Goal: Information Seeking & Learning: Check status

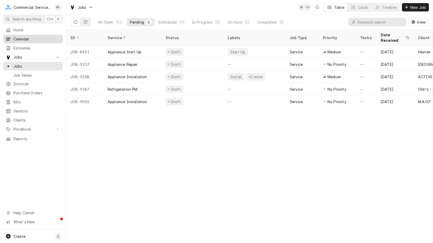
click at [27, 39] on span "Calendar" at bounding box center [36, 38] width 47 height 5
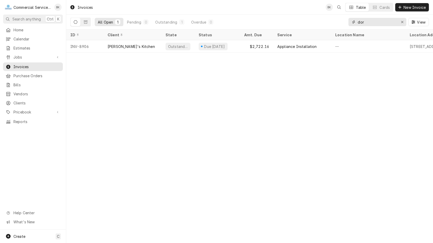
drag, startPoint x: 341, startPoint y: 23, endPoint x: 338, endPoint y: 23, distance: 2.8
click at [358, 23] on input "dor" at bounding box center [377, 22] width 39 height 8
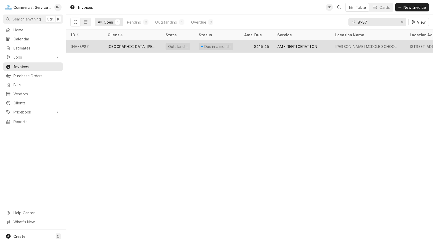
type input "8987"
click at [134, 46] on div "Santa Rita Union School District - FS" at bounding box center [133, 46] width 50 height 5
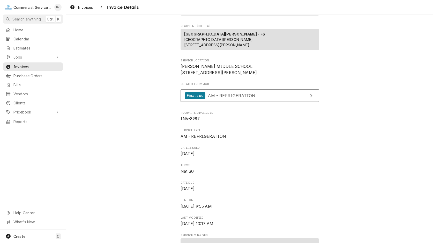
scroll to position [53, 0]
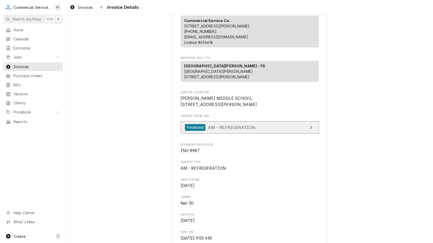
click at [239, 130] on span "AM - REFRIGERATION" at bounding box center [231, 126] width 47 height 5
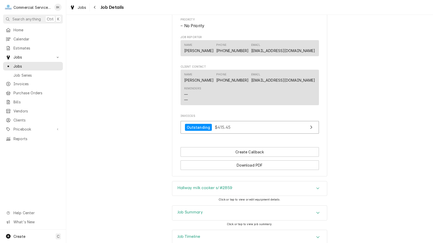
scroll to position [316, 0]
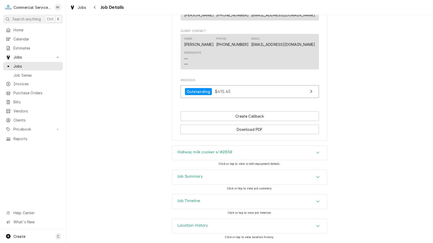
click at [237, 152] on div "Hallway milk cooker s/#2859" at bounding box center [249, 152] width 155 height 14
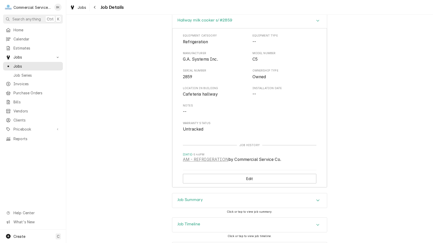
scroll to position [471, 0]
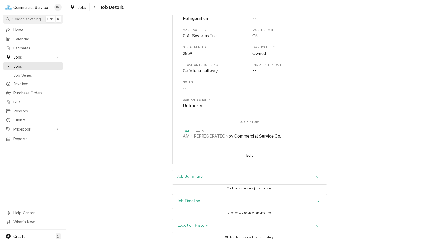
click at [224, 175] on div "Job Summary" at bounding box center [249, 177] width 155 height 14
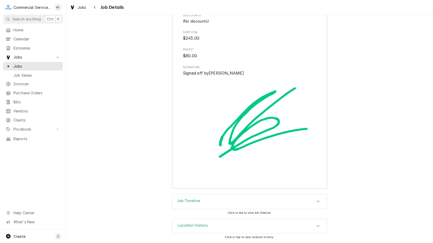
scroll to position [901, 0]
click at [222, 205] on div "Job Timeline" at bounding box center [249, 201] width 155 height 14
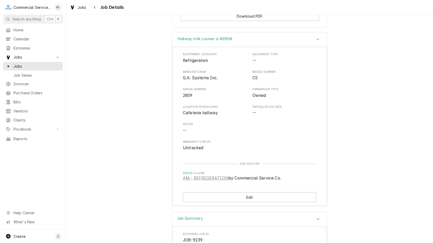
scroll to position [412, 0]
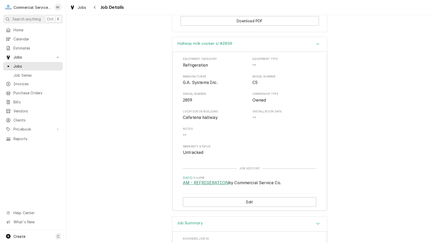
click at [216, 186] on link "AM - REFRIGERATION" at bounding box center [206, 183] width 46 height 6
click at [24, 117] on span "Clients" at bounding box center [36, 119] width 47 height 5
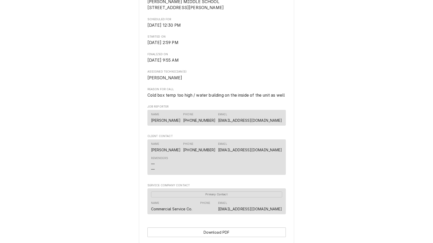
scroll to position [233, 0]
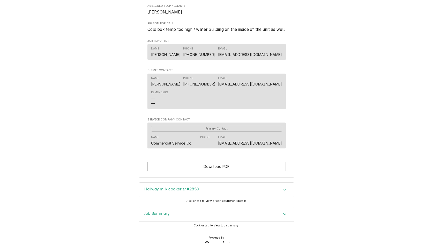
click at [203, 197] on div "Hallway milk cooker s/#2859" at bounding box center [216, 189] width 155 height 14
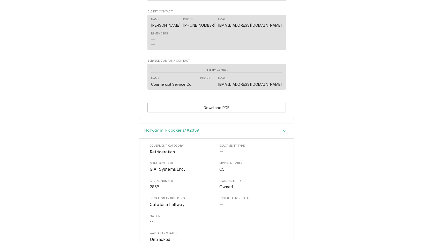
scroll to position [345, 0]
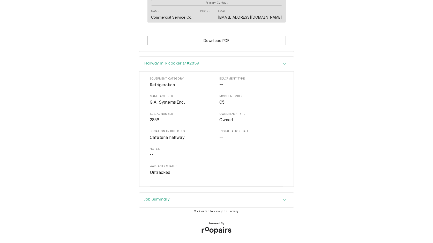
click at [194, 201] on div "Job Summary" at bounding box center [216, 199] width 155 height 14
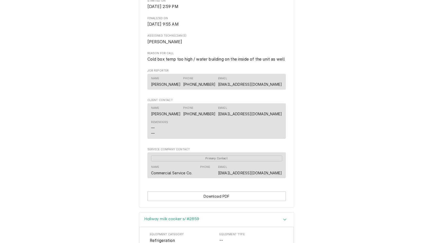
scroll to position [0, 0]
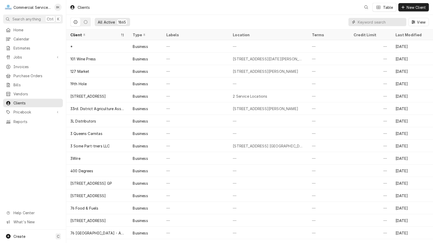
click at [367, 24] on input "Dynamic Content Wrapper" at bounding box center [381, 22] width 46 height 8
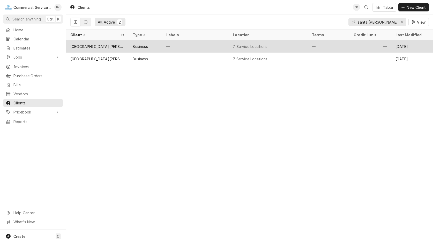
type input "santa rita"
click at [210, 51] on div "—" at bounding box center [195, 46] width 66 height 12
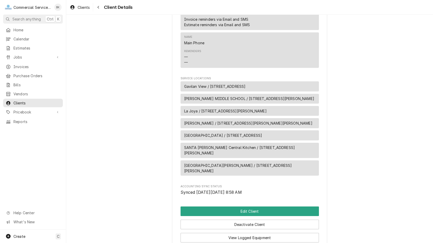
scroll to position [543, 0]
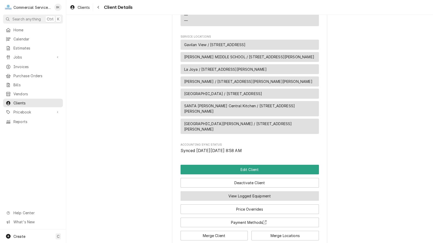
click at [257, 191] on button "View Logged Equipment" at bounding box center [250, 196] width 138 height 10
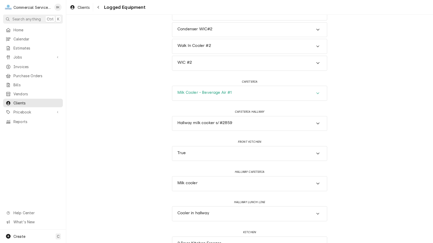
scroll to position [158, 0]
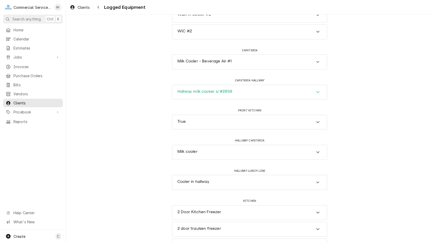
click at [223, 94] on div "Hallway milk cooker s/#2859" at bounding box center [204, 92] width 55 height 6
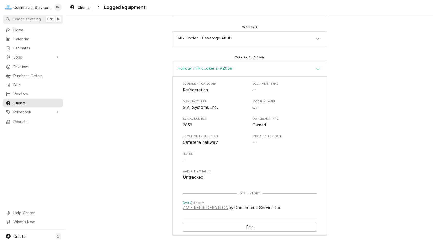
scroll to position [211, 0]
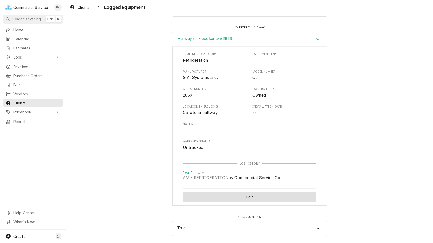
click at [253, 196] on button "Edit" at bounding box center [250, 197] width 134 height 10
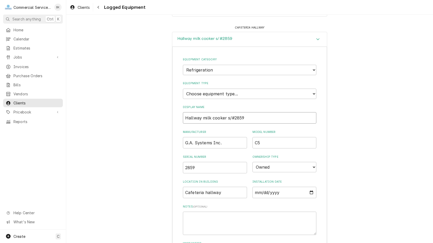
click at [229, 118] on input "Hallway milk cooker s/#2859" at bounding box center [250, 117] width 134 height 11
click at [220, 117] on input "Hallway milk cooker s/#2859" at bounding box center [250, 117] width 134 height 11
drag, startPoint x: 226, startPoint y: 117, endPoint x: 230, endPoint y: 118, distance: 4.4
click at [226, 117] on input "Hallway milk cooler s/#2859" at bounding box center [250, 117] width 134 height 11
click at [228, 116] on input "Hallway milk coolers/#2859" at bounding box center [250, 117] width 134 height 11
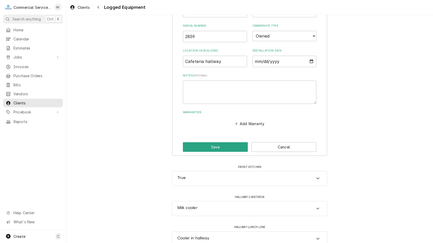
scroll to position [343, 0]
type input "Hallway milk coolers - #2859"
click at [226, 147] on button "Save" at bounding box center [215, 146] width 65 height 10
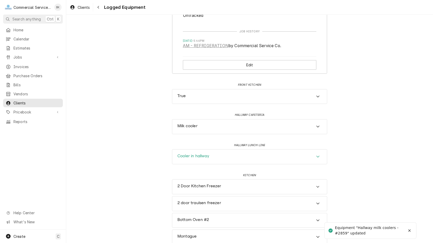
click at [210, 156] on div "Cooler in hallway" at bounding box center [249, 156] width 155 height 14
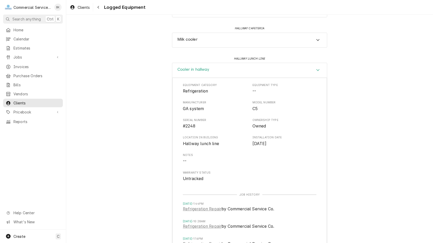
scroll to position [449, 0]
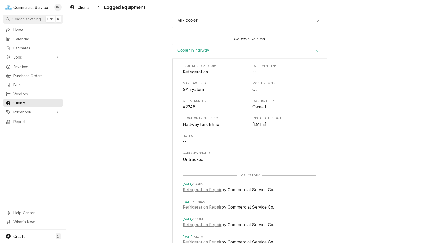
click at [210, 50] on div "Cooler in hallway" at bounding box center [249, 51] width 155 height 15
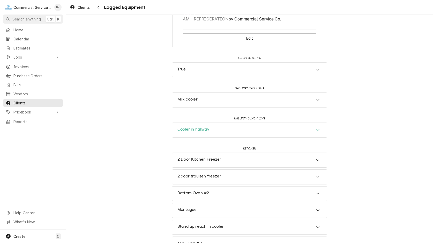
scroll to position [365, 0]
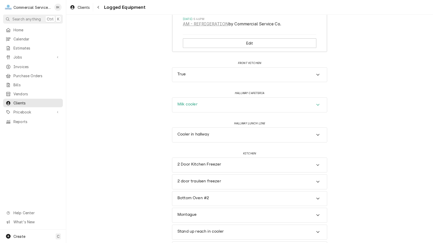
click at [196, 104] on h3 "Milk cooler" at bounding box center [187, 104] width 20 height 5
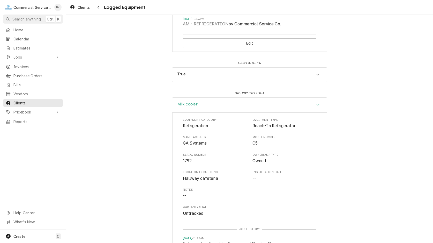
click at [201, 105] on div "Milk cooler" at bounding box center [249, 105] width 155 height 15
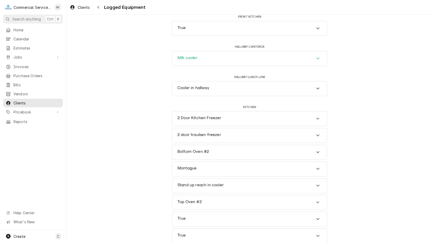
scroll to position [418, 0]
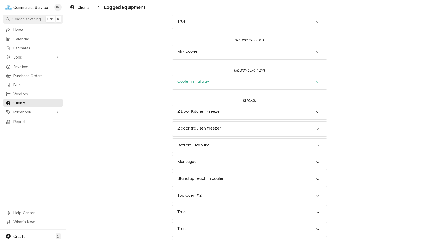
click at [212, 82] on div "Cooler in hallway" at bounding box center [249, 82] width 155 height 14
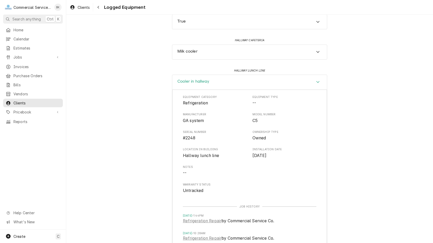
click at [211, 83] on div "Cooler in hallway" at bounding box center [249, 82] width 155 height 15
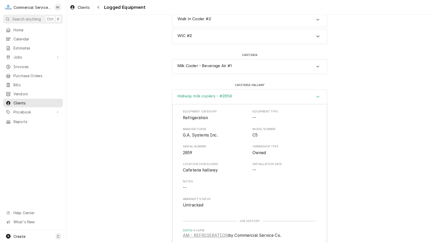
scroll to position [206, 0]
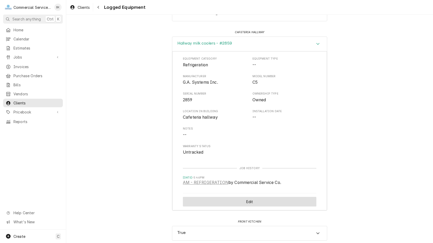
click at [248, 201] on button "Edit" at bounding box center [250, 202] width 134 height 10
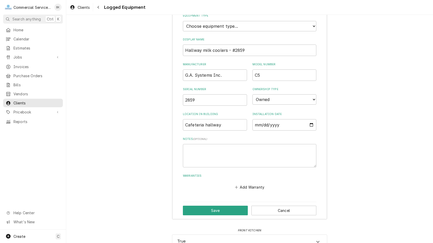
scroll to position [286, 0]
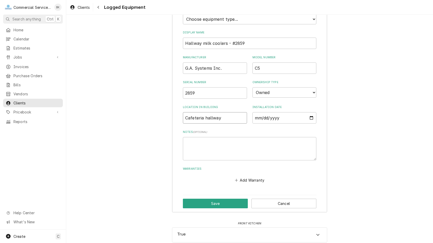
drag, startPoint x: 222, startPoint y: 117, endPoint x: 171, endPoint y: 122, distance: 51.0
click at [183, 121] on input "Cafeteria hallway" at bounding box center [215, 117] width 64 height 11
type input "John Guiterrez - Milk Cooler hallway"
click at [211, 199] on button "Save" at bounding box center [215, 203] width 65 height 10
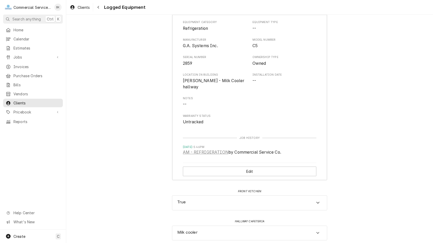
scroll to position [238, 0]
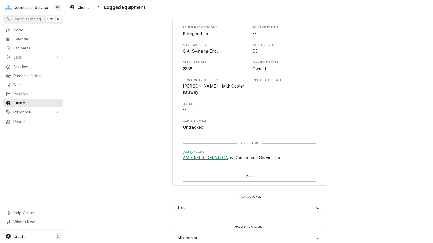
click at [208, 159] on link "AM - REFRIGERATION" at bounding box center [206, 157] width 46 height 6
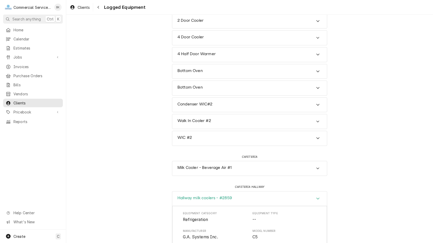
scroll to position [0, 0]
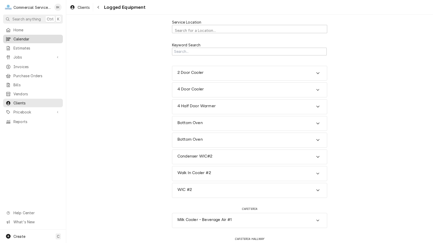
click at [18, 39] on span "Calendar" at bounding box center [36, 38] width 47 height 5
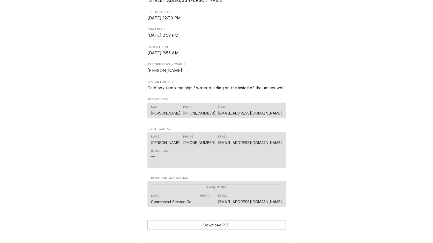
scroll to position [233, 0]
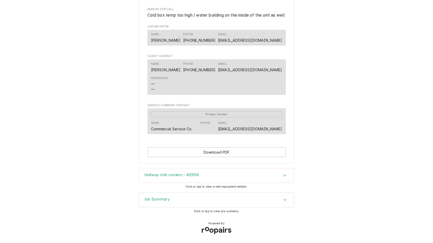
click at [205, 175] on div "Hallway milk coolers - #2859" at bounding box center [216, 175] width 155 height 14
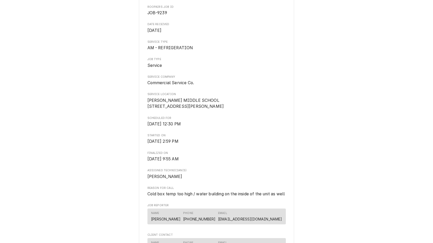
scroll to position [0, 0]
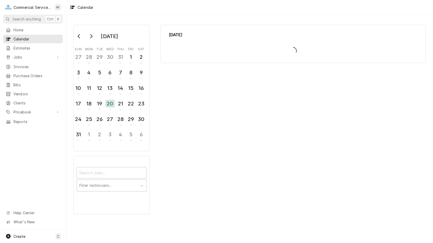
drag, startPoint x: 0, startPoint y: 0, endPoint x: 21, endPoint y: 55, distance: 58.8
click at [21, 55] on span "Jobs" at bounding box center [32, 56] width 39 height 5
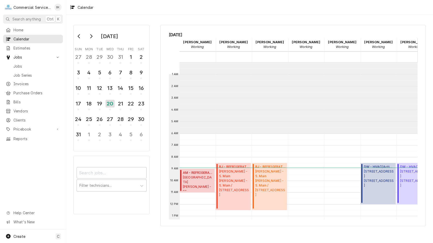
scroll to position [71, 0]
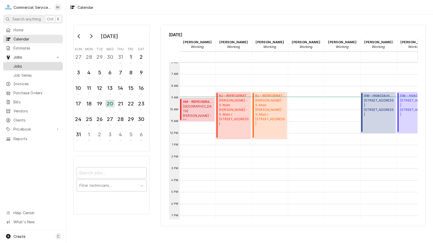
click at [24, 68] on link "Jobs" at bounding box center [33, 66] width 60 height 9
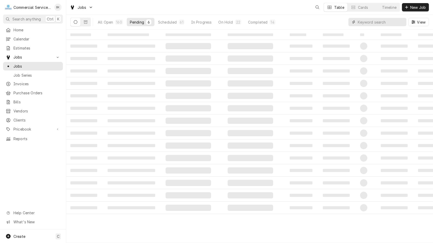
click at [382, 24] on input "Dynamic Content Wrapper" at bounding box center [381, 22] width 46 height 8
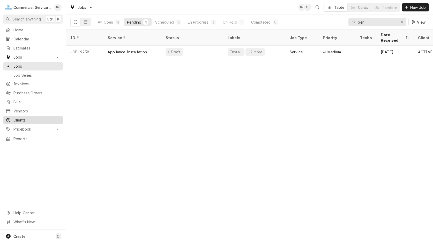
type input "ben"
click at [25, 117] on span "Clients" at bounding box center [36, 119] width 47 height 5
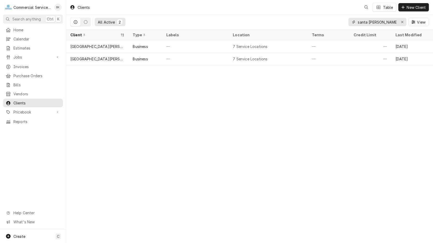
click at [377, 23] on input "santa [PERSON_NAME]" at bounding box center [377, 22] width 39 height 8
click at [377, 23] on input "santa rita" at bounding box center [377, 22] width 39 height 8
click at [377, 24] on input "santa rita" at bounding box center [377, 22] width 39 height 8
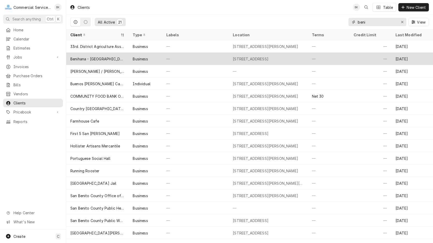
type input "beni"
click at [90, 54] on div "Benihana - [GEOGRAPHIC_DATA]" at bounding box center [97, 59] width 62 height 12
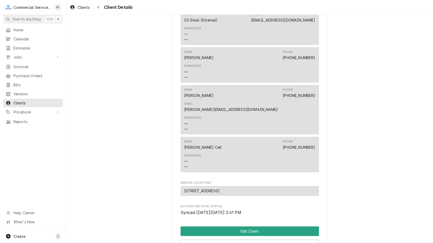
scroll to position [351, 0]
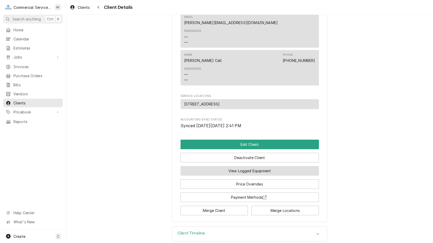
click at [241, 166] on button "View Logged Equipment" at bounding box center [250, 171] width 138 height 10
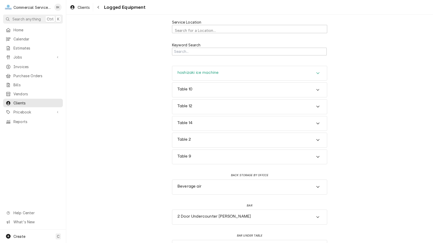
click at [218, 71] on h3 "hoshizaki ice machine" at bounding box center [197, 72] width 41 height 5
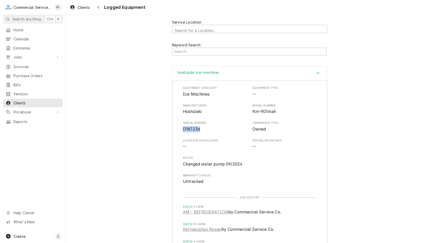
drag, startPoint x: 202, startPoint y: 128, endPoint x: 180, endPoint y: 131, distance: 22.4
click at [180, 131] on div "Equipment Category Ice Machines Equipment Type -- Manufacturer Hoshizaki Model …" at bounding box center [249, 203] width 155 height 246
copy span "D18723d"
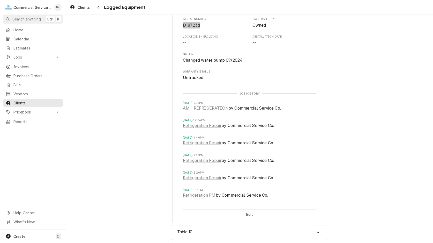
scroll to position [106, 0]
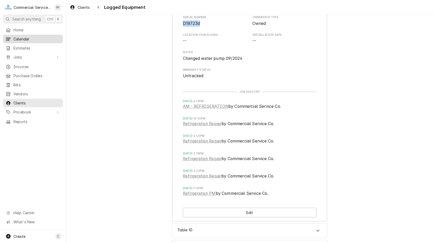
click at [24, 40] on span "Calendar" at bounding box center [36, 38] width 47 height 5
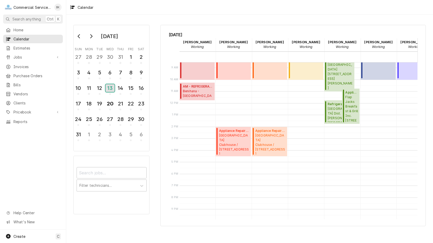
scroll to position [71, 0]
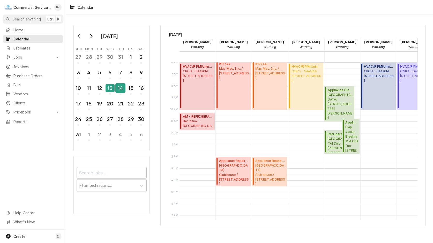
click at [122, 86] on div "14" at bounding box center [120, 88] width 9 height 9
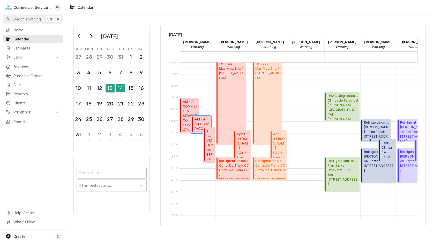
click at [198, 120] on span "AM - Appliance ( Finalized )" at bounding box center [202, 119] width 15 height 5
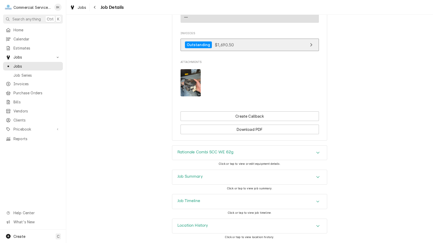
scroll to position [392, 0]
click div "Rationale Combi SCC WE 62g"
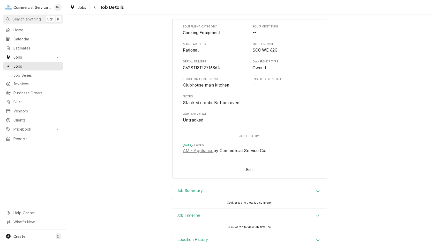
scroll to position [547, 0]
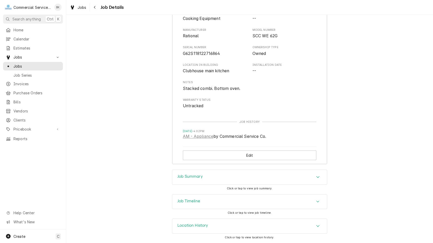
click div "Job Summary"
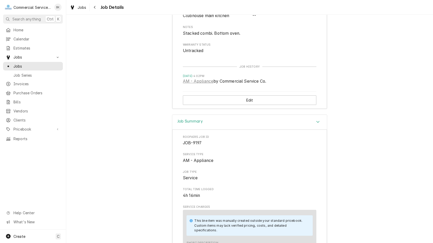
scroll to position [600, 0]
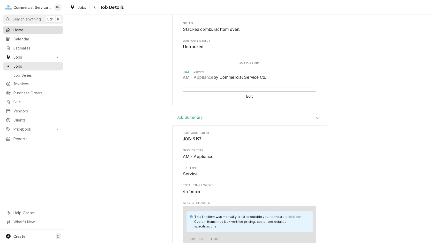
click span "Home"
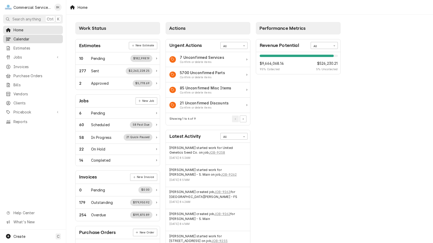
click at [16, 40] on div "Calendar" at bounding box center [33, 39] width 58 height 6
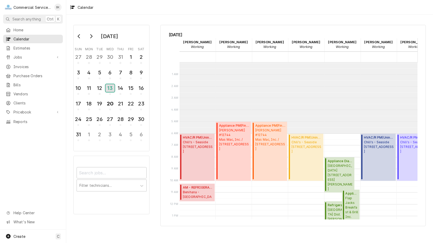
scroll to position [71, 0]
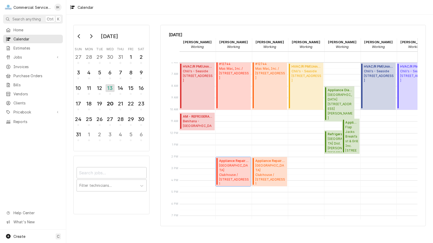
click at [236, 170] on span "Monterey Peninsula Country Club Clubhouse / 3000 Club Rd, Monterey, CA 93944" at bounding box center [234, 174] width 30 height 22
click at [93, 104] on div "18" at bounding box center [88, 103] width 9 height 9
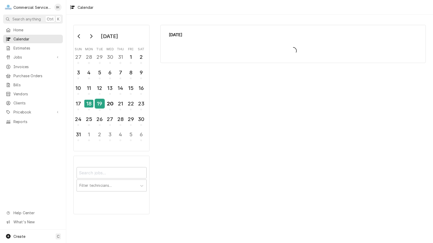
click at [101, 104] on div "19" at bounding box center [99, 103] width 9 height 9
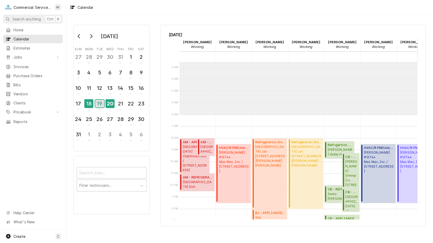
scroll to position [0, 0]
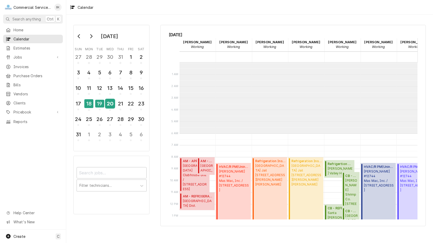
click at [113, 103] on div "20" at bounding box center [110, 103] width 9 height 9
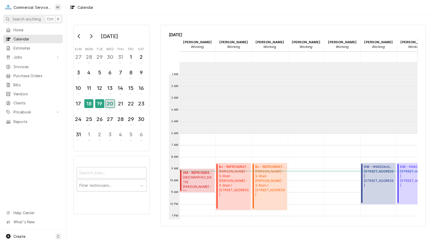
scroll to position [71, 0]
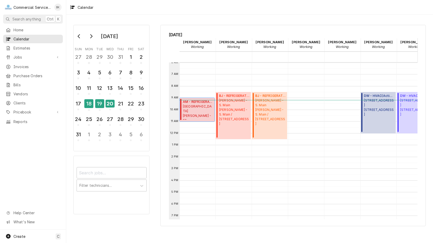
click at [199, 108] on span "Santa Rita Union School District - FS JOHN GUTIERREZ MIDDLE SCHOOL / 1031 Rogge…" at bounding box center [198, 112] width 30 height 16
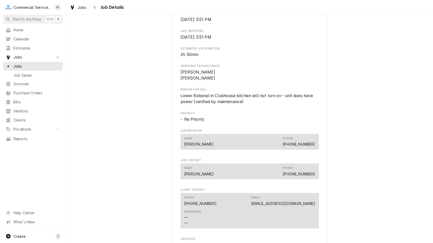
scroll to position [238, 0]
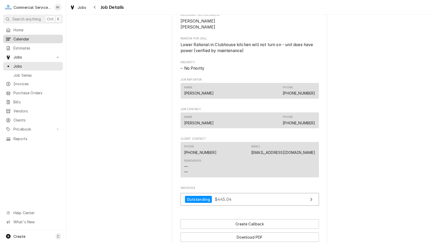
click at [28, 39] on span "Calendar" at bounding box center [36, 38] width 47 height 5
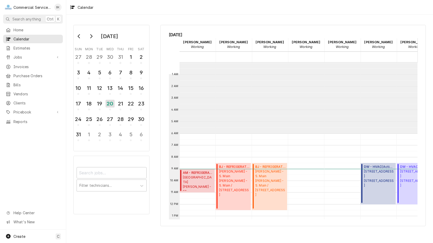
scroll to position [71, 0]
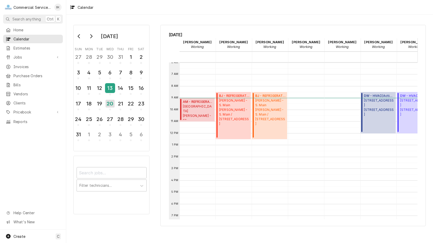
click at [114, 89] on div "13" at bounding box center [110, 88] width 9 height 9
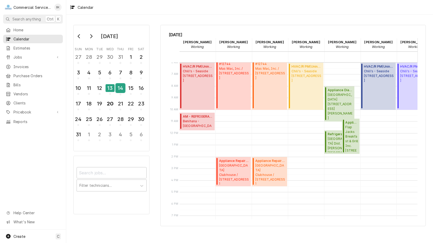
click at [122, 89] on div "14" at bounding box center [120, 88] width 9 height 9
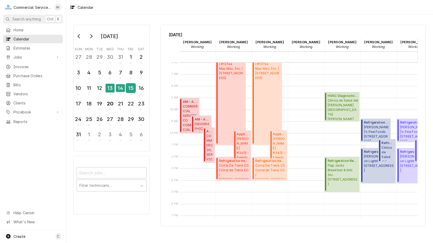
click at [134, 89] on div "15" at bounding box center [130, 88] width 9 height 9
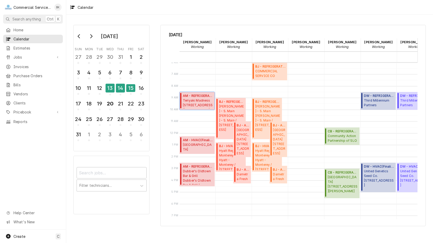
click at [205, 100] on span "Teriyaki Madness 110 General Stilwell Dr Ste. 102, Marina, CA 93933" at bounding box center [198, 103] width 30 height 10
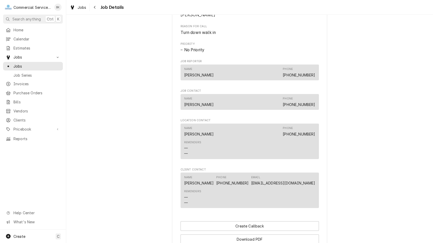
scroll to position [317, 0]
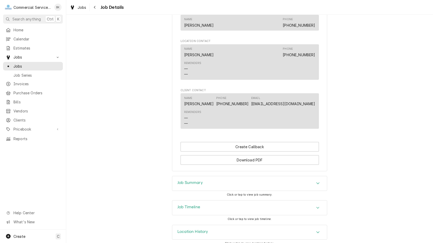
click at [228, 189] on div "Job Summary" at bounding box center [249, 183] width 155 height 14
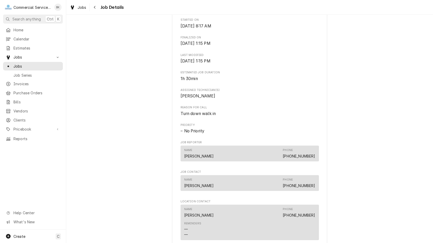
scroll to position [154, 0]
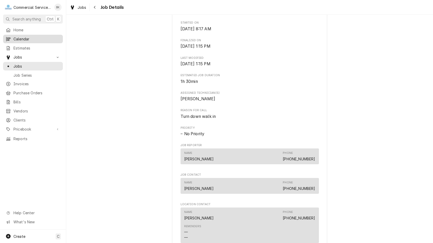
click at [23, 38] on span "Calendar" at bounding box center [36, 38] width 47 height 5
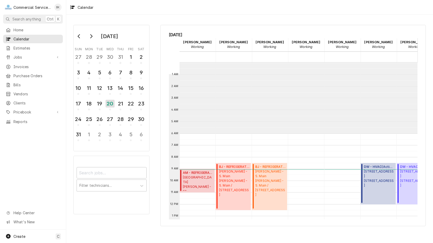
scroll to position [71, 0]
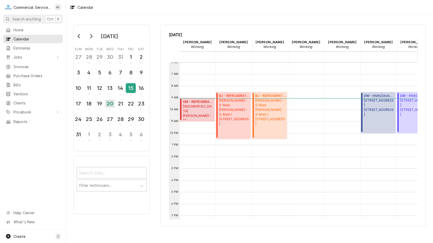
click at [130, 88] on div "15" at bounding box center [130, 88] width 9 height 9
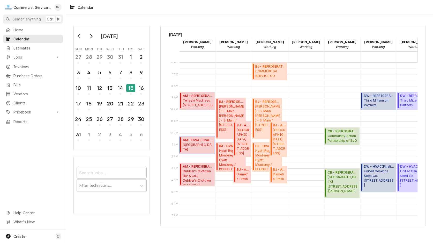
click at [197, 146] on span "[GEOGRAPHIC_DATA][PERSON_NAME] - [GEOGRAPHIC_DATA][PERSON_NAME] / [STREET_ADDRE…" at bounding box center [198, 147] width 30 height 10
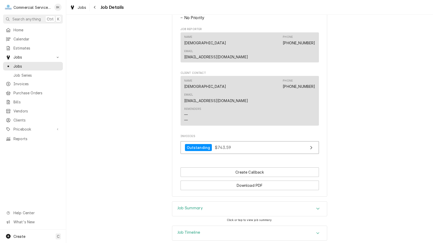
scroll to position [303, 0]
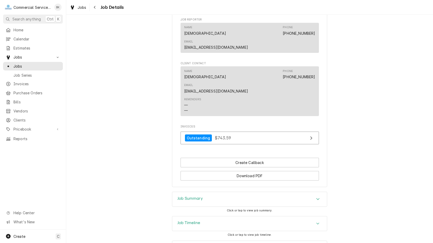
click at [227, 192] on div "Job Summary" at bounding box center [249, 199] width 155 height 14
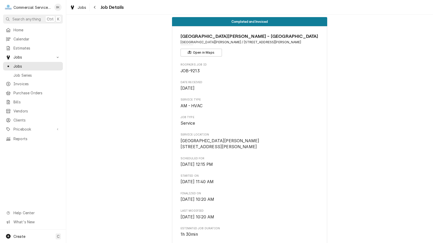
scroll to position [0, 0]
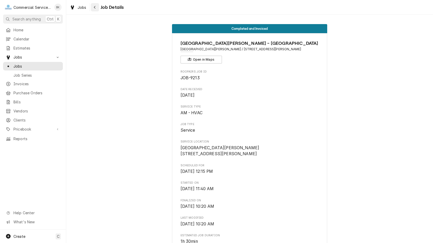
click at [95, 8] on icon "Navigate back" at bounding box center [95, 7] width 2 height 4
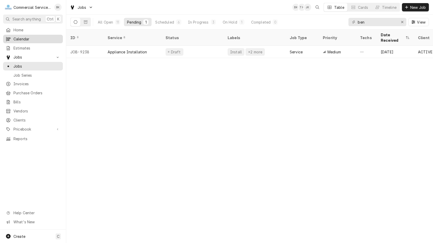
click at [22, 38] on span "Calendar" at bounding box center [36, 38] width 47 height 5
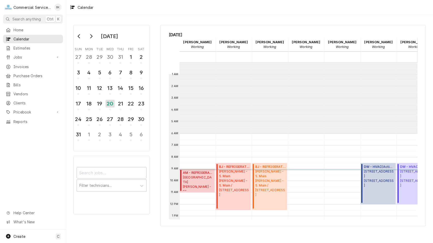
scroll to position [71, 0]
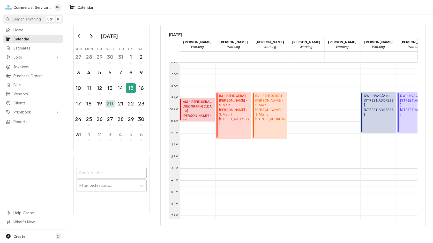
click at [126, 86] on button "15" at bounding box center [131, 90] width 10 height 14
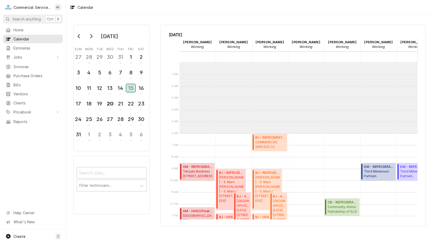
scroll to position [97, 0]
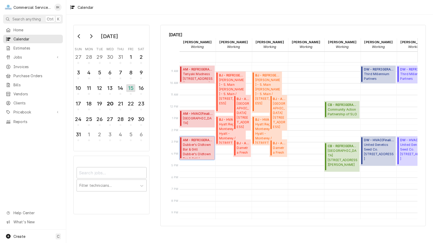
click at [203, 145] on span "Dubber's Oldtown Bar & Grill Dubber's Oldtown Bar & Grill / 172 Main St, Salina…" at bounding box center [198, 150] width 30 height 16
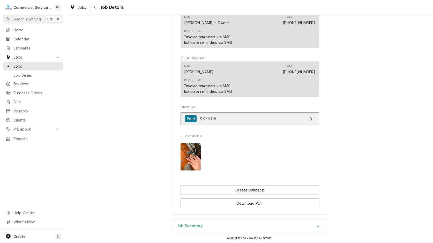
scroll to position [452, 0]
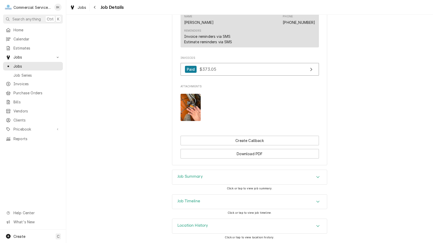
click at [212, 175] on div "Job Summary" at bounding box center [249, 177] width 155 height 14
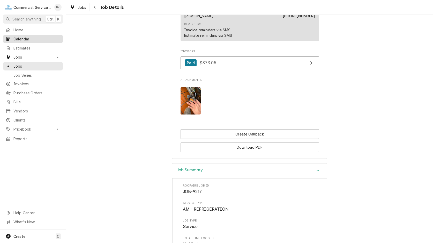
click at [21, 37] on span "Calendar" at bounding box center [36, 38] width 47 height 5
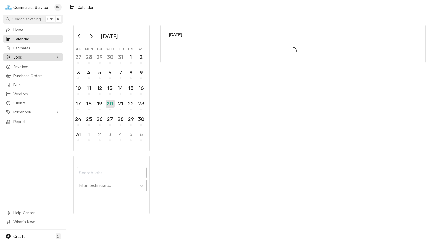
click at [36, 54] on span "Jobs" at bounding box center [32, 56] width 39 height 5
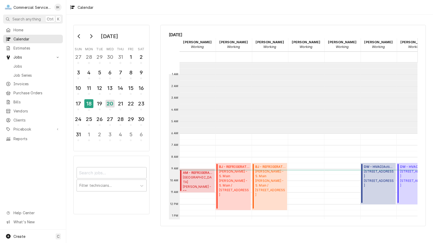
scroll to position [71, 0]
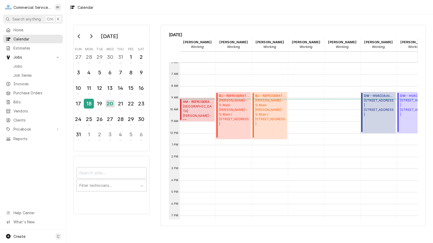
click at [92, 102] on div "18" at bounding box center [88, 103] width 9 height 9
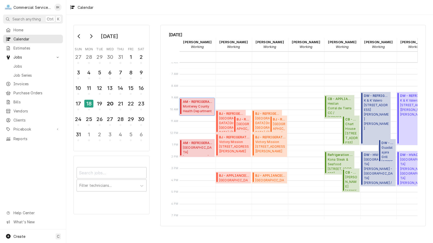
click at [191, 109] on span "Monterey County Health Department [GEOGRAPHIC_DATA] / [STREET_ADDRESS]" at bounding box center [198, 109] width 30 height 10
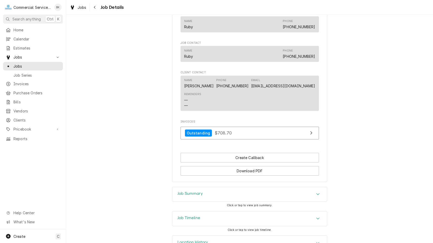
scroll to position [315, 0]
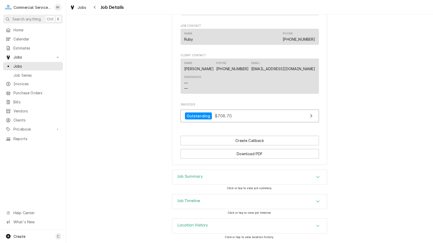
click at [223, 175] on div "Job Summary" at bounding box center [249, 177] width 155 height 14
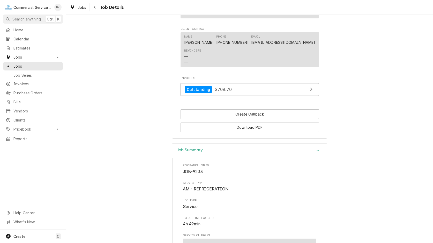
scroll to position [336, 0]
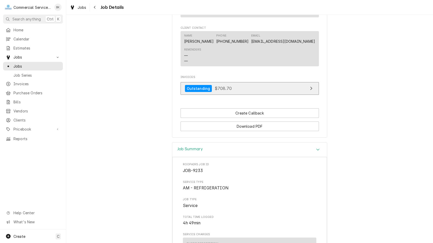
click at [245, 91] on link "Outstanding $708.70" at bounding box center [250, 88] width 138 height 13
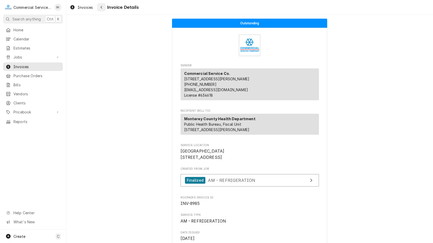
click at [103, 5] on div "Navigate back" at bounding box center [101, 7] width 5 height 5
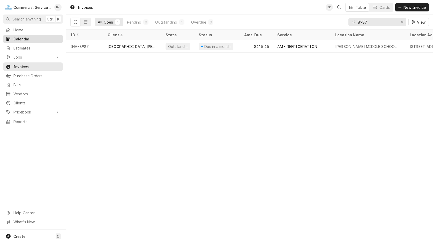
click at [22, 36] on span "Calendar" at bounding box center [36, 38] width 47 height 5
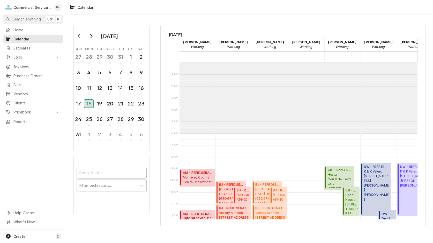
scroll to position [97, 0]
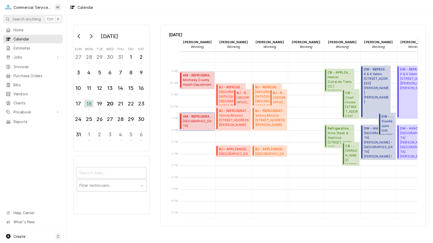
click at [192, 122] on span "Santa Rita Union School District - FS JOHN GUTIERREZ MIDDLE SCHOOL / 1031 Rogge…" at bounding box center [198, 124] width 30 height 10
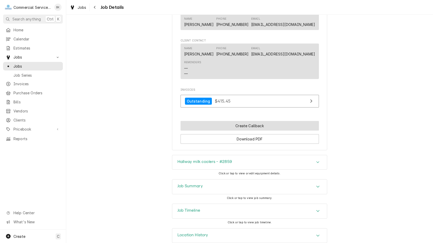
scroll to position [316, 0]
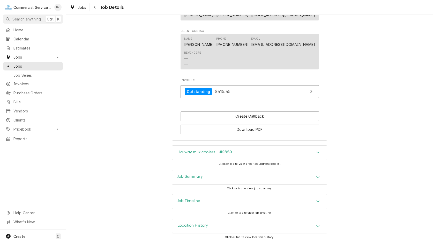
click at [225, 151] on h3 "Hallway milk coolers - #2859" at bounding box center [204, 152] width 55 height 5
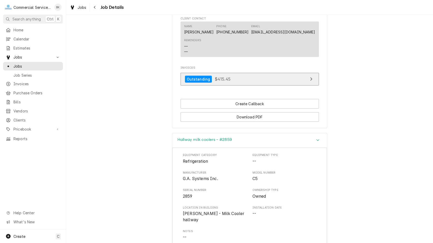
click at [222, 85] on link "Outstanding $415.45" at bounding box center [250, 79] width 138 height 13
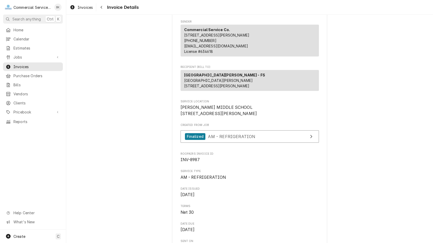
scroll to position [79, 0]
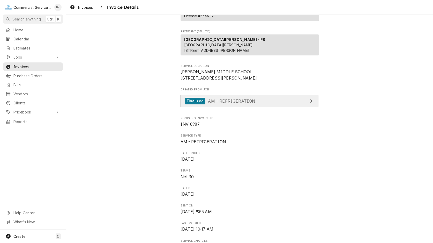
click at [218, 103] on span "AM - REFRIGERATION" at bounding box center [231, 100] width 47 height 5
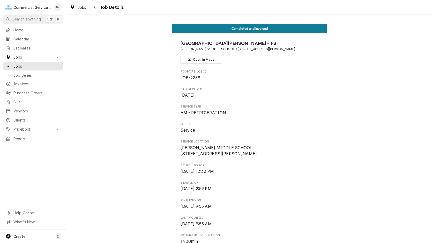
scroll to position [26, 0]
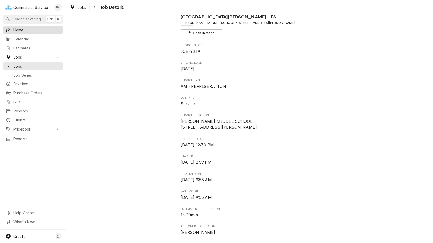
click at [24, 29] on span "Home" at bounding box center [36, 29] width 47 height 5
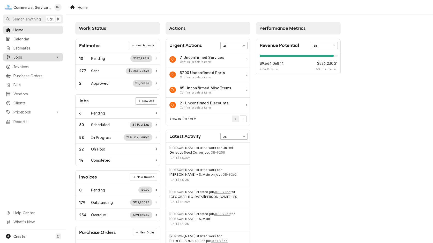
click at [26, 54] on span "Jobs" at bounding box center [32, 56] width 39 height 5
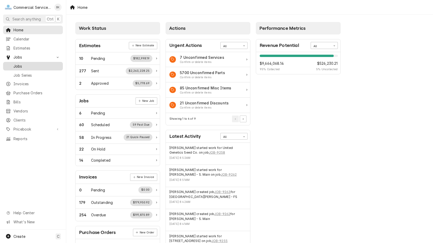
click at [25, 65] on span "Jobs" at bounding box center [36, 65] width 47 height 5
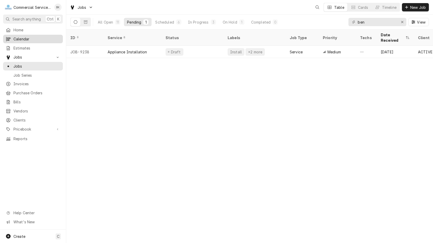
click at [23, 38] on span "Calendar" at bounding box center [36, 38] width 47 height 5
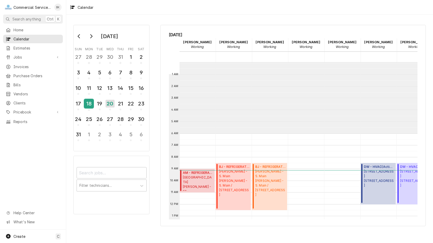
click at [88, 103] on div "18" at bounding box center [88, 103] width 9 height 9
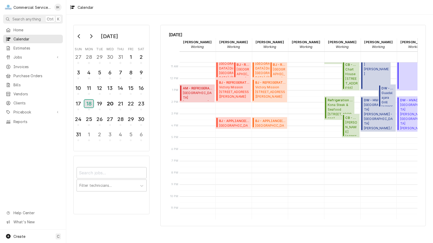
scroll to position [126, 0]
click at [98, 102] on div "19" at bounding box center [99, 103] width 9 height 9
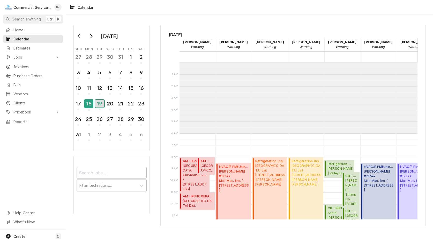
scroll to position [71, 0]
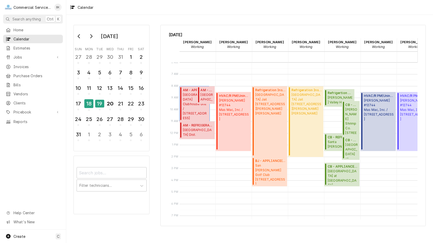
click at [191, 95] on span "Carmel Valley Ranch Clubhouse Grill / 1 Old Ranch Rd, Carmel, CA 93923" at bounding box center [195, 106] width 25 height 28
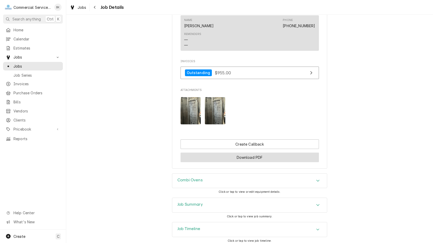
scroll to position [475, 0]
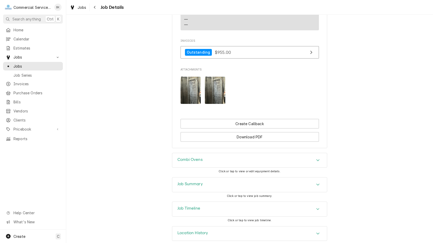
click at [220, 183] on div "Job Summary" at bounding box center [249, 184] width 155 height 14
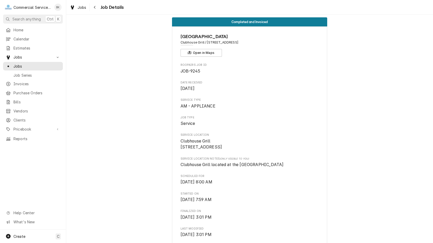
scroll to position [0, 0]
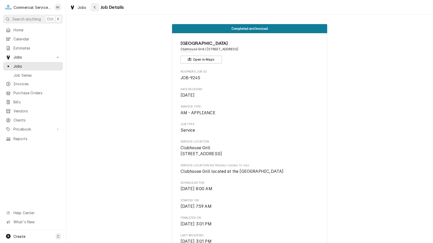
click at [95, 6] on icon "Navigate back" at bounding box center [95, 7] width 2 height 3
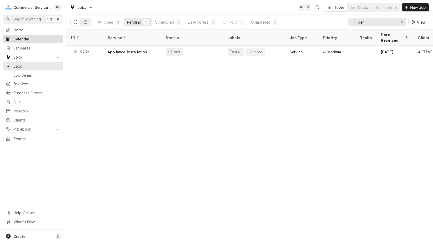
click at [21, 38] on span "Calendar" at bounding box center [36, 38] width 47 height 5
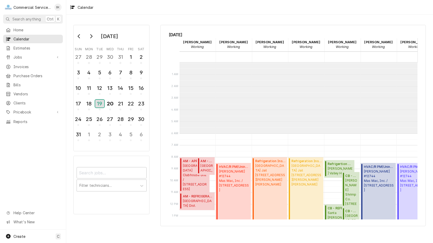
scroll to position [71, 0]
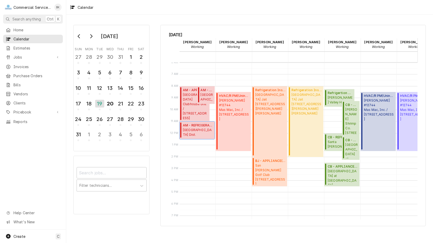
click at [183, 138] on div "AM - REFRIGERATION ( Uninvoiced ) Alisal School Dist. DR. MARTIN LUTHER KING / …" at bounding box center [197, 130] width 35 height 18
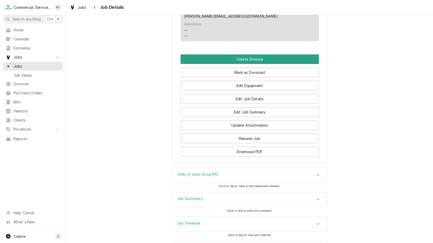
scroll to position [360, 0]
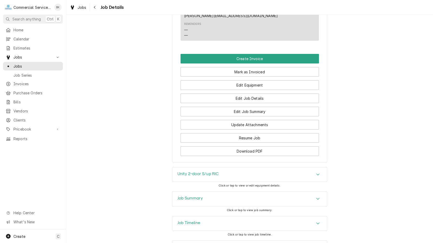
click at [219, 167] on div "Unity 2-door S/up RIC" at bounding box center [249, 174] width 155 height 14
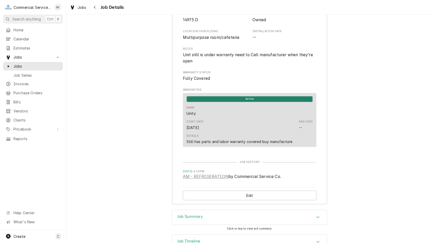
scroll to position [572, 0]
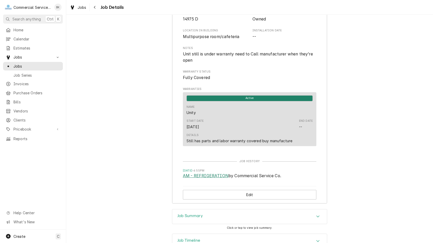
click at [215, 173] on link "AM - REFRIGERATION" at bounding box center [206, 176] width 46 height 6
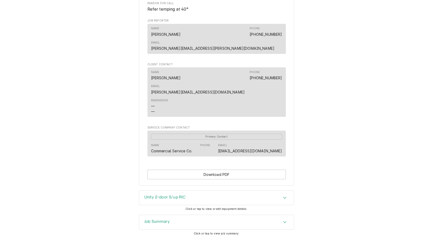
scroll to position [227, 0]
click at [189, 214] on div "Job Summary" at bounding box center [216, 221] width 155 height 14
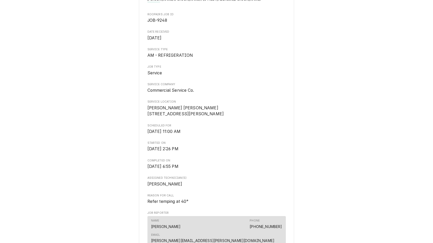
scroll to position [0, 0]
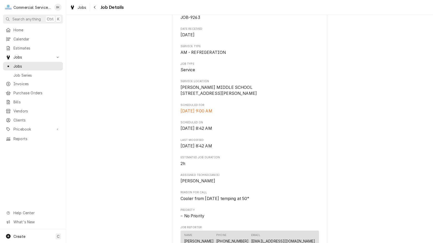
scroll to position [53, 0]
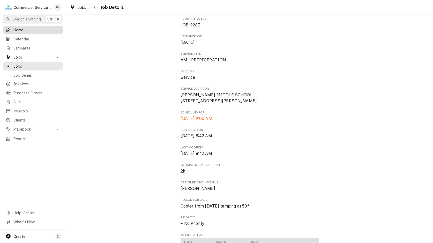
click at [32, 30] on span "Home" at bounding box center [36, 29] width 47 height 5
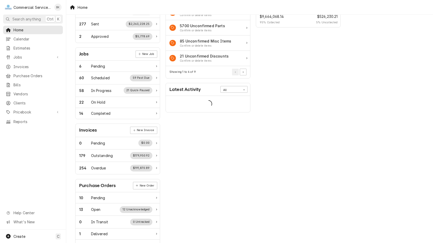
scroll to position [53, 0]
